Goal: Information Seeking & Learning: Learn about a topic

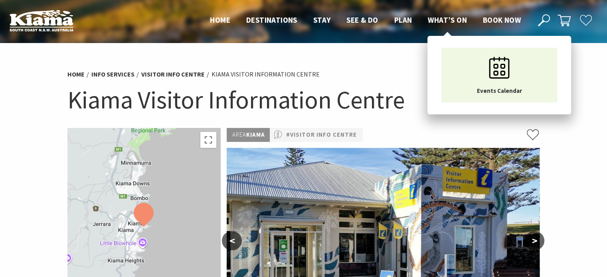
click at [451, 22] on span "What’s On" at bounding box center [447, 20] width 39 height 10
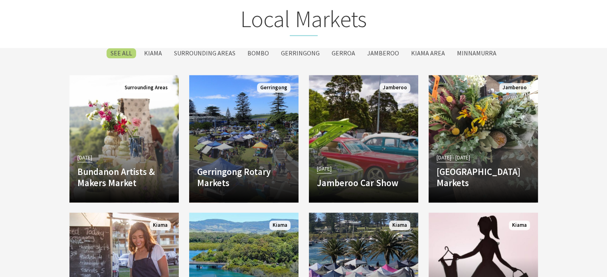
scroll to position [1074, 0]
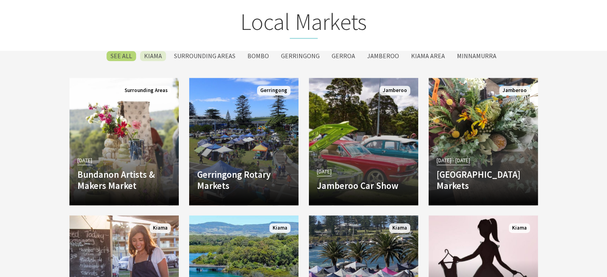
click at [157, 54] on label "Kiama" at bounding box center [153, 56] width 26 height 10
click at [0, 0] on input "Kiama" at bounding box center [0, 0] width 0 height 0
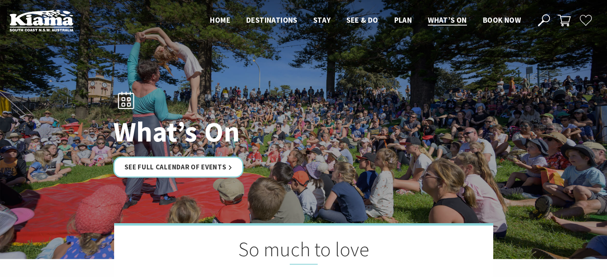
scroll to position [1123, 0]
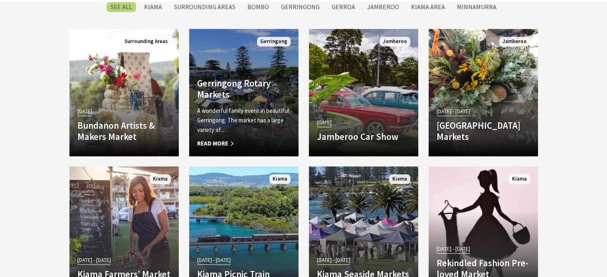
click at [221, 142] on span "Read More" at bounding box center [243, 144] width 93 height 10
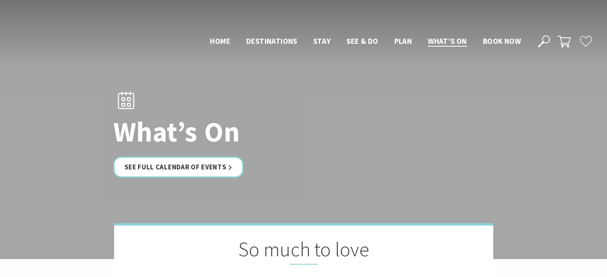
scroll to position [1122, 0]
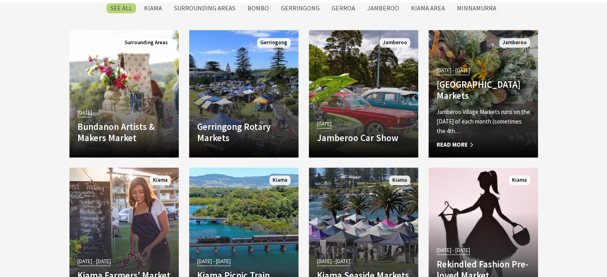
click at [453, 140] on span "Read More" at bounding box center [482, 145] width 93 height 10
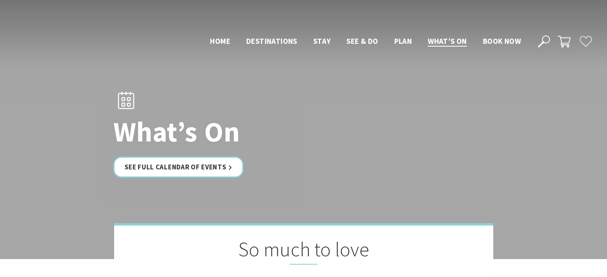
scroll to position [1122, 0]
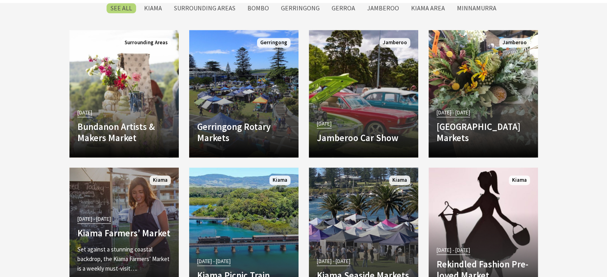
click at [104, 251] on p "Set against a stunning coastal backdrop, the Kiama Farmers’ Market is a weekly …" at bounding box center [123, 259] width 93 height 29
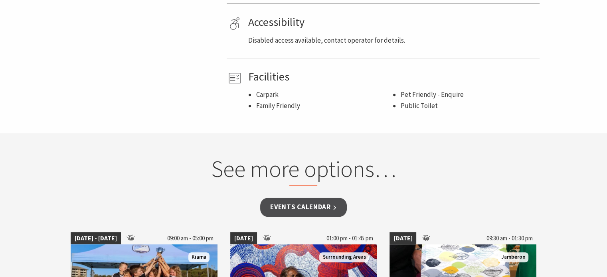
scroll to position [49, 0]
